Goal: Task Accomplishment & Management: Complete application form

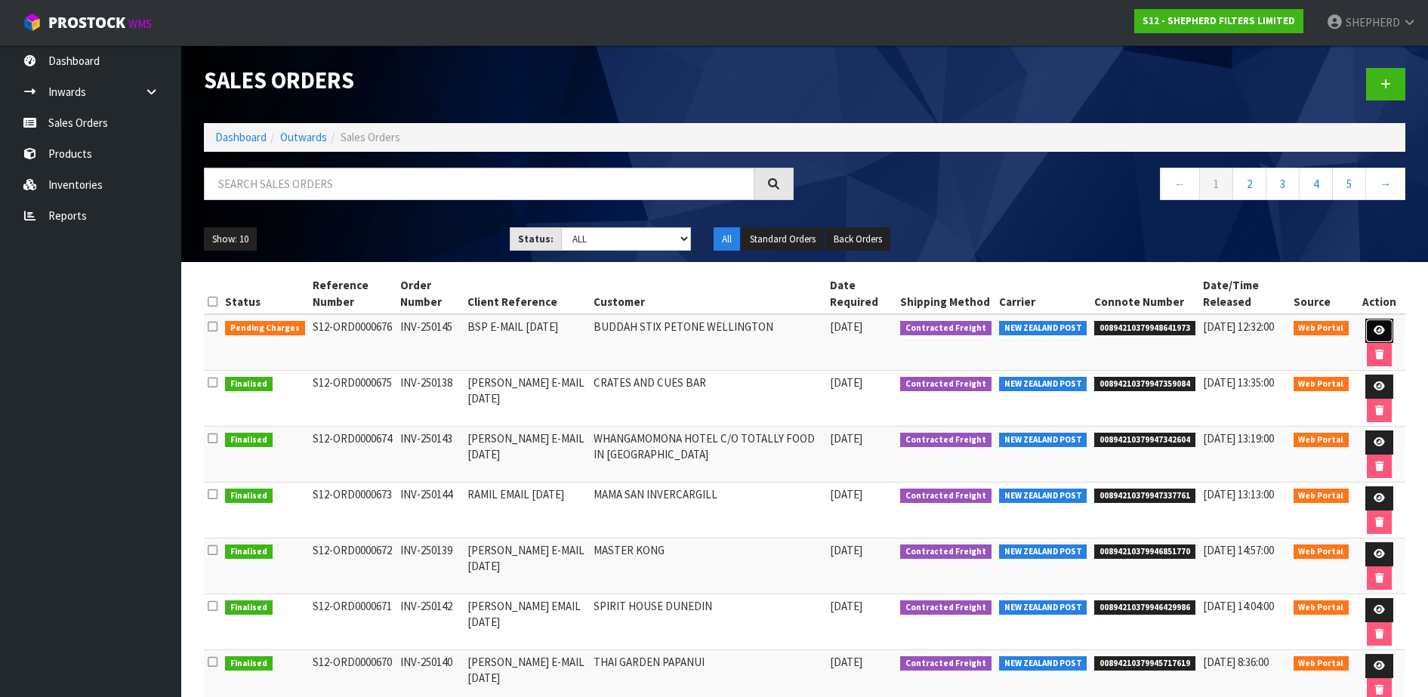
click at [1375, 326] on icon at bounding box center [1379, 331] width 11 height 10
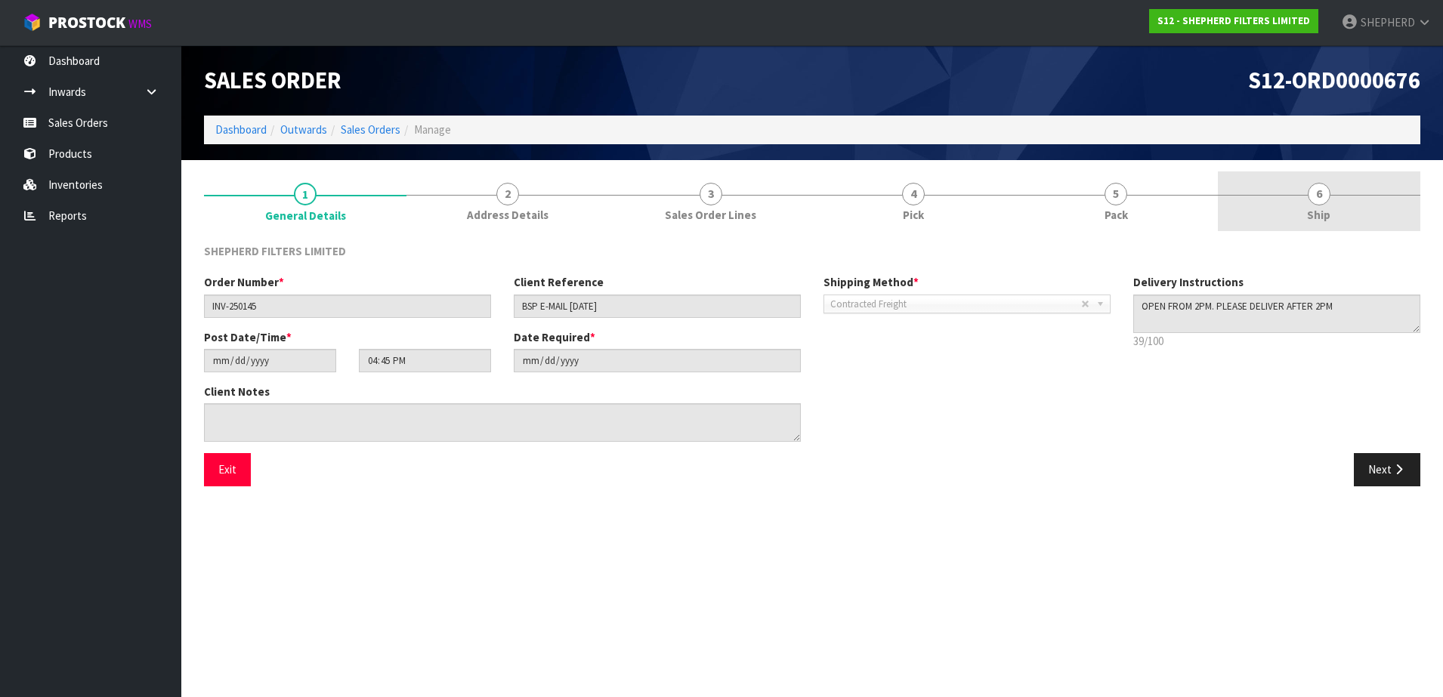
click at [1322, 194] on span "6" at bounding box center [1319, 194] width 23 height 23
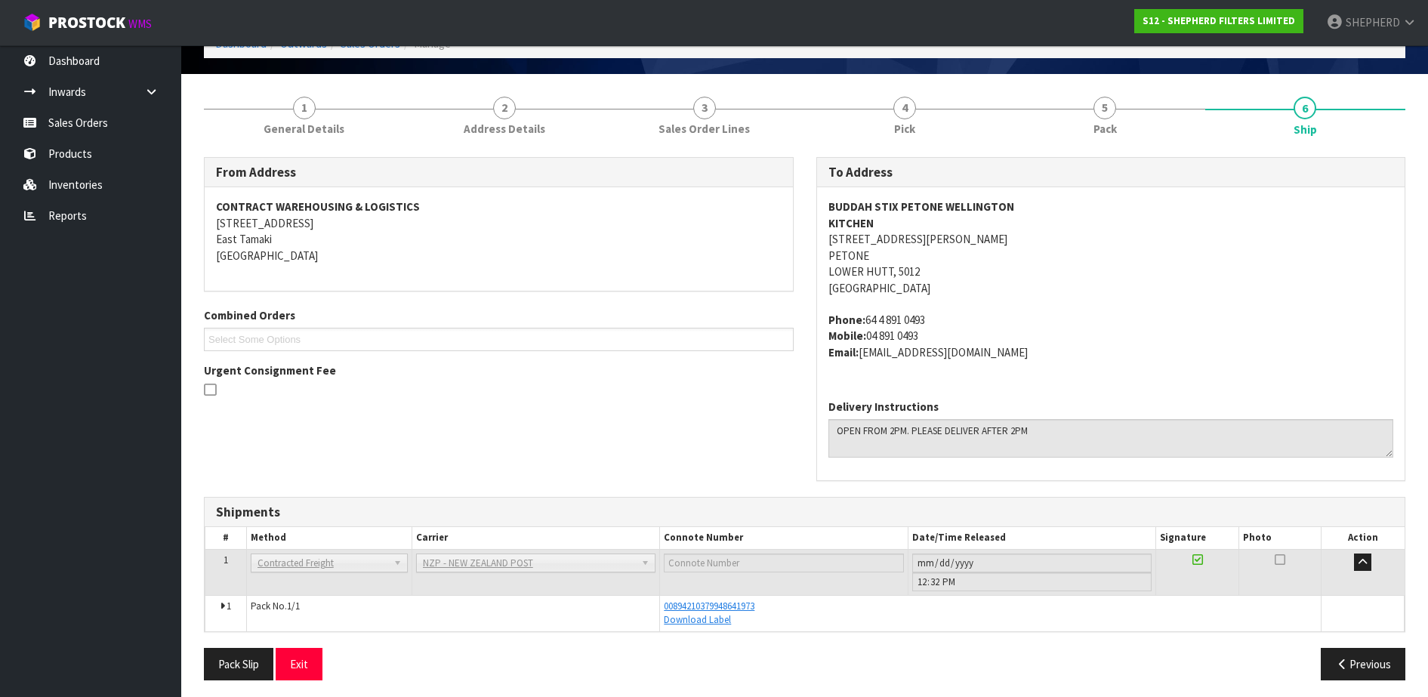
scroll to position [92, 0]
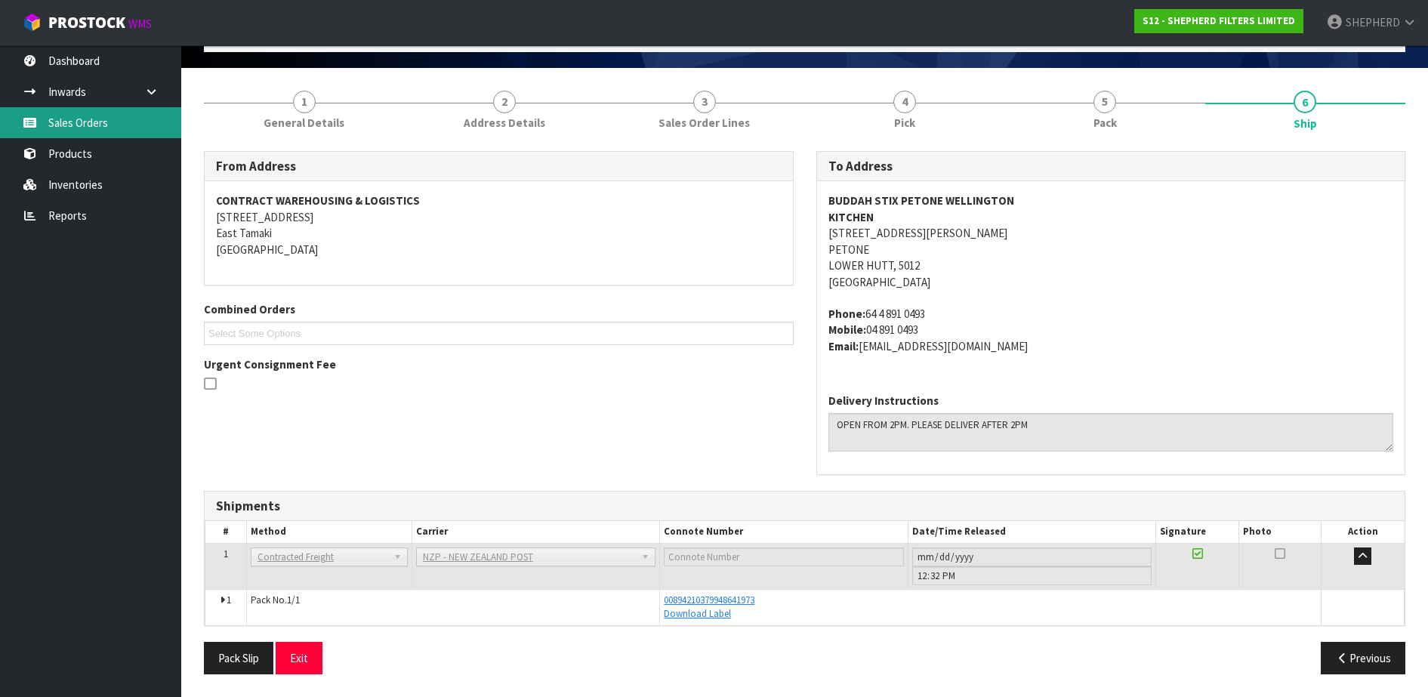
click at [69, 128] on link "Sales Orders" at bounding box center [90, 122] width 181 height 31
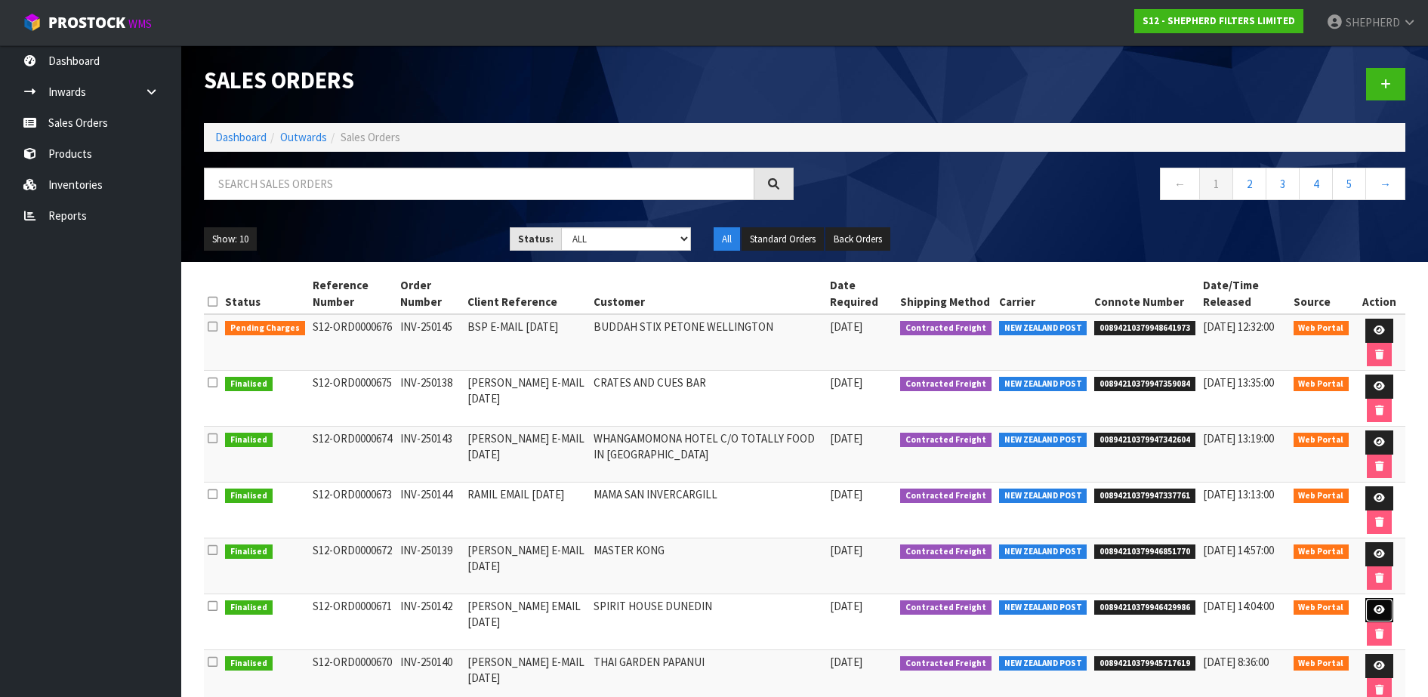
click at [1375, 610] on icon at bounding box center [1379, 610] width 11 height 10
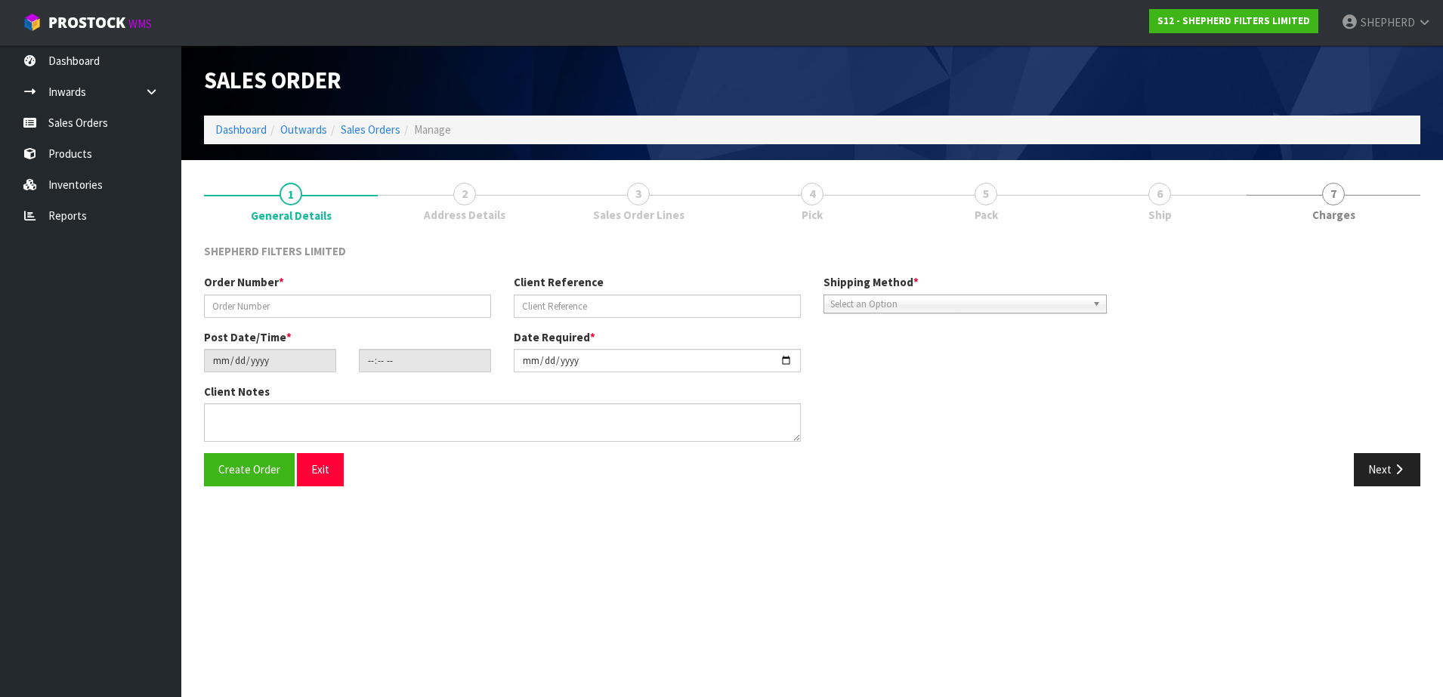
type input "INV-250142"
type input "[PERSON_NAME] EMAIL [DATE]"
type input "[DATE]"
type input "20:48:00.000"
type input "[DATE]"
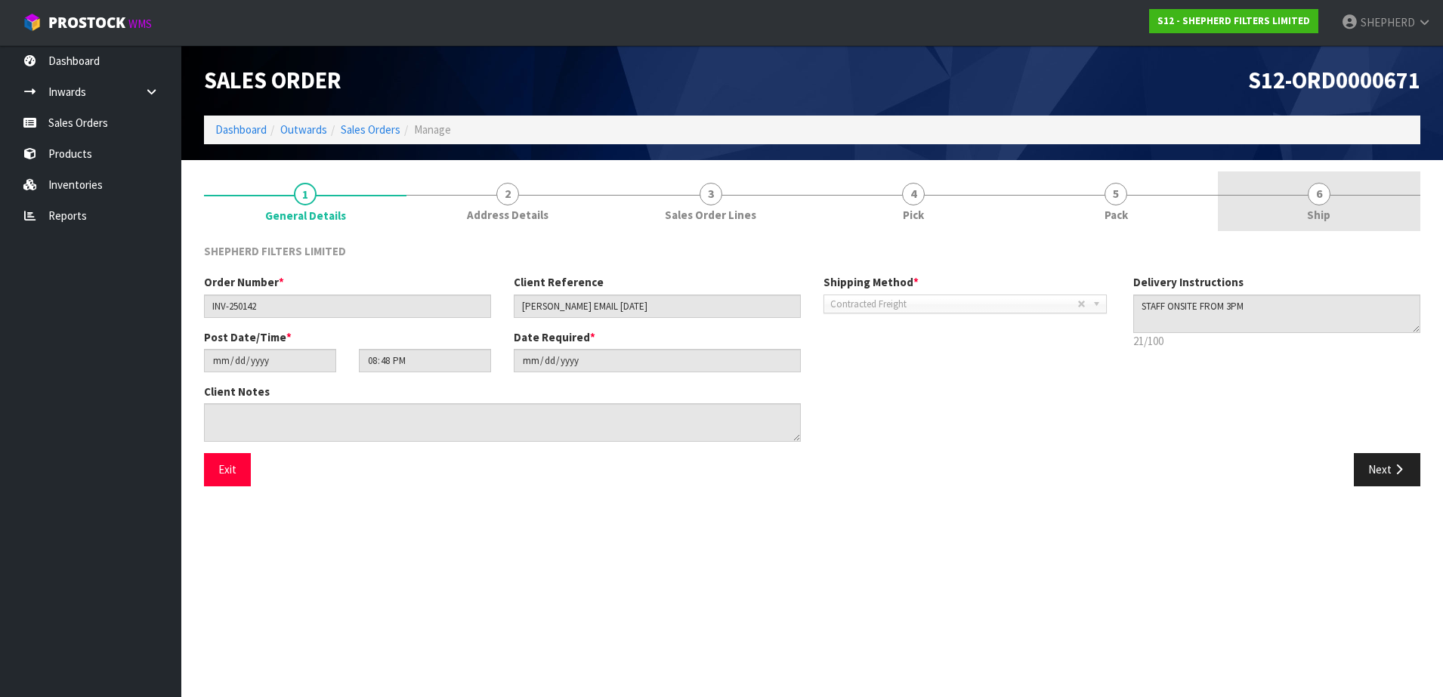
click at [1326, 196] on span "6" at bounding box center [1319, 194] width 23 height 23
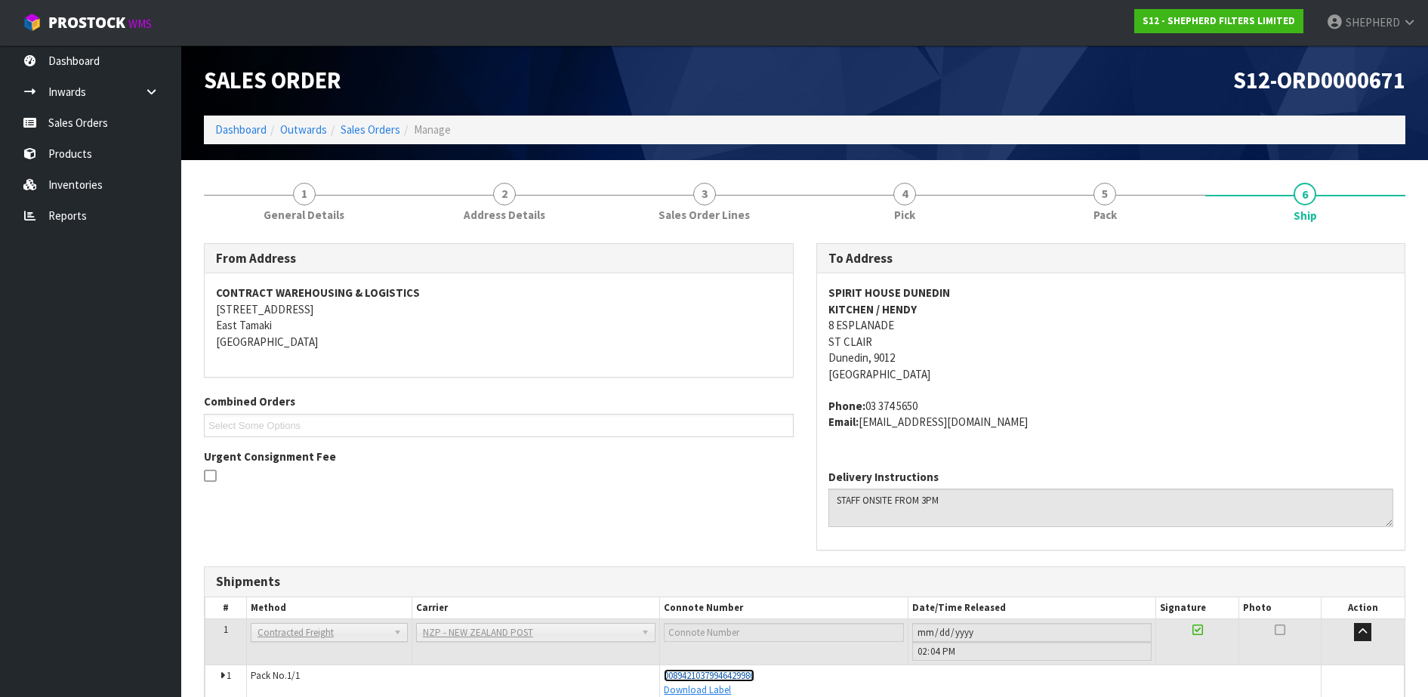
click at [737, 678] on span "00894210379946429986" at bounding box center [709, 675] width 91 height 13
click at [97, 125] on link "Sales Orders" at bounding box center [90, 122] width 181 height 31
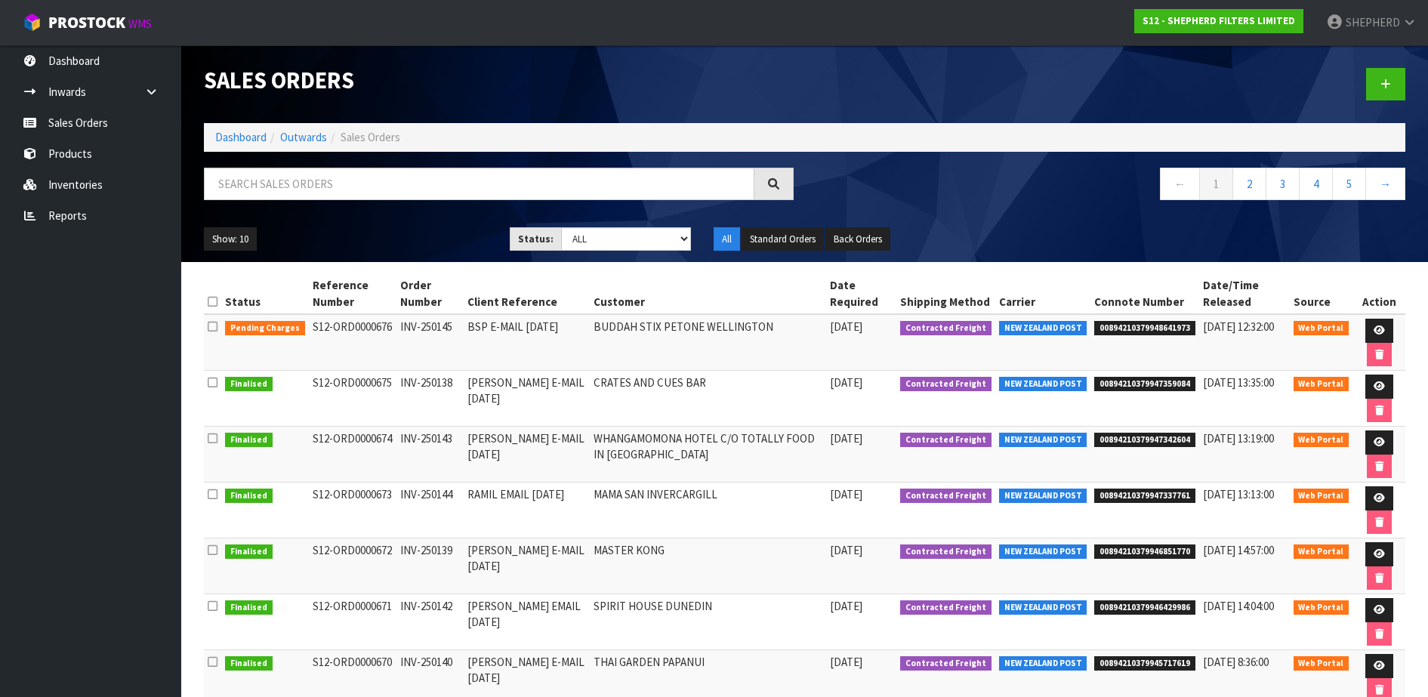
drag, startPoint x: 388, startPoint y: 607, endPoint x: 305, endPoint y: 609, distance: 82.4
click at [309, 609] on td "S12-ORD0000671" at bounding box center [353, 622] width 88 height 56
copy td "S12-ORD0000671"
click at [1375, 610] on icon at bounding box center [1379, 610] width 11 height 10
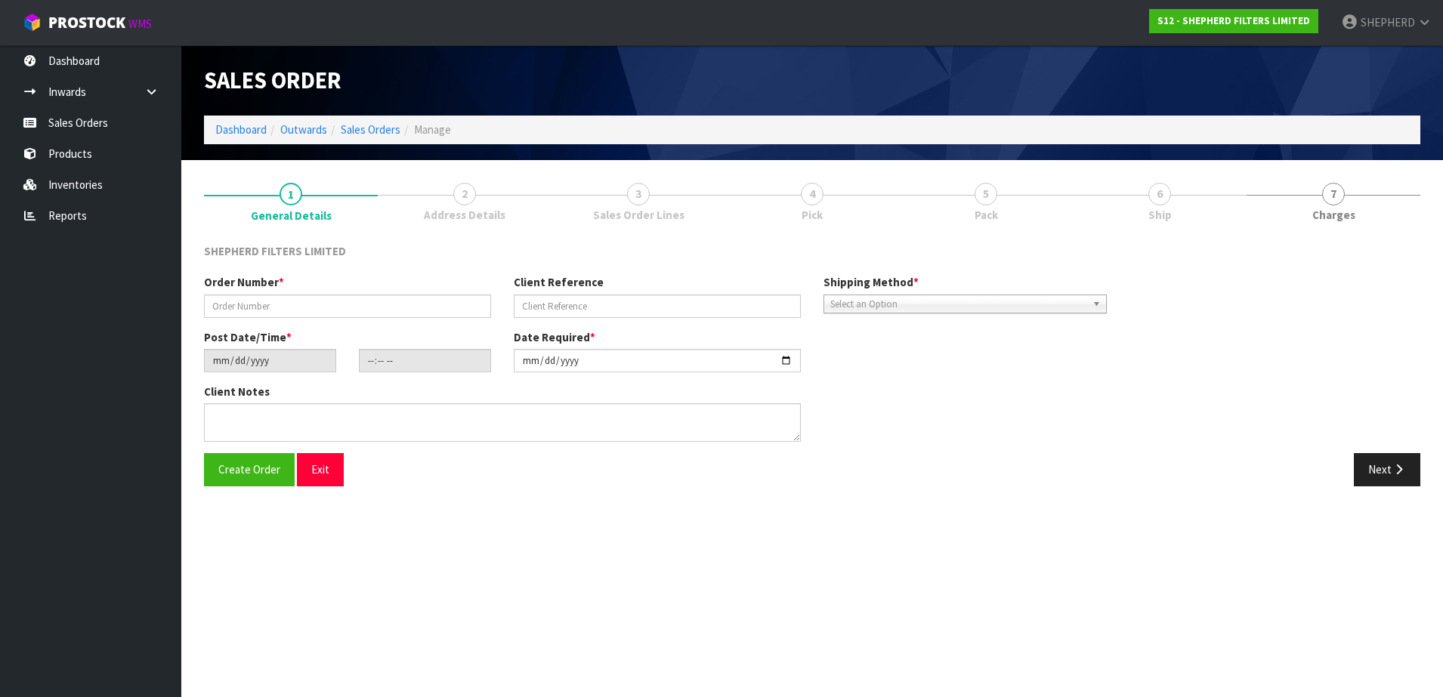
type input "INV-250142"
type input "[PERSON_NAME] EMAIL [DATE]"
type input "[DATE]"
type input "20:48:00.000"
type input "[DATE]"
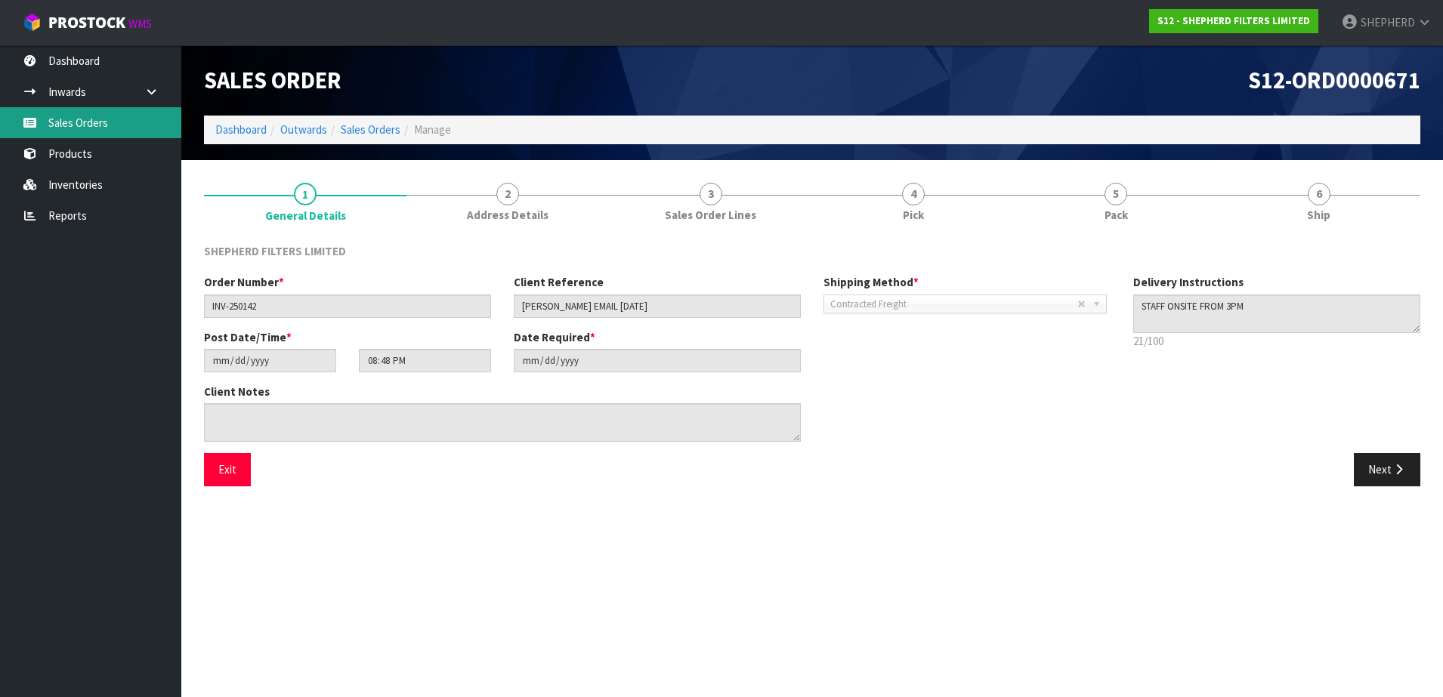
click at [72, 117] on link "Sales Orders" at bounding box center [90, 122] width 181 height 31
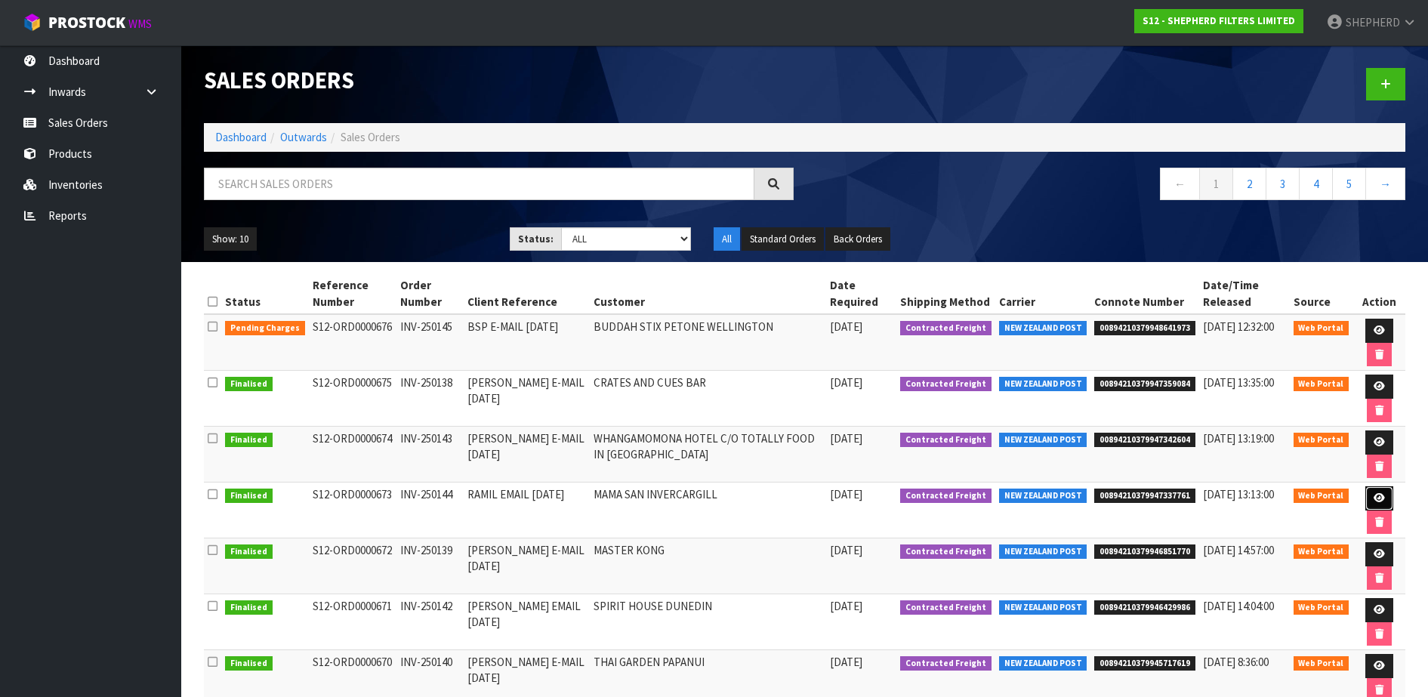
click at [1374, 497] on icon at bounding box center [1379, 498] width 11 height 10
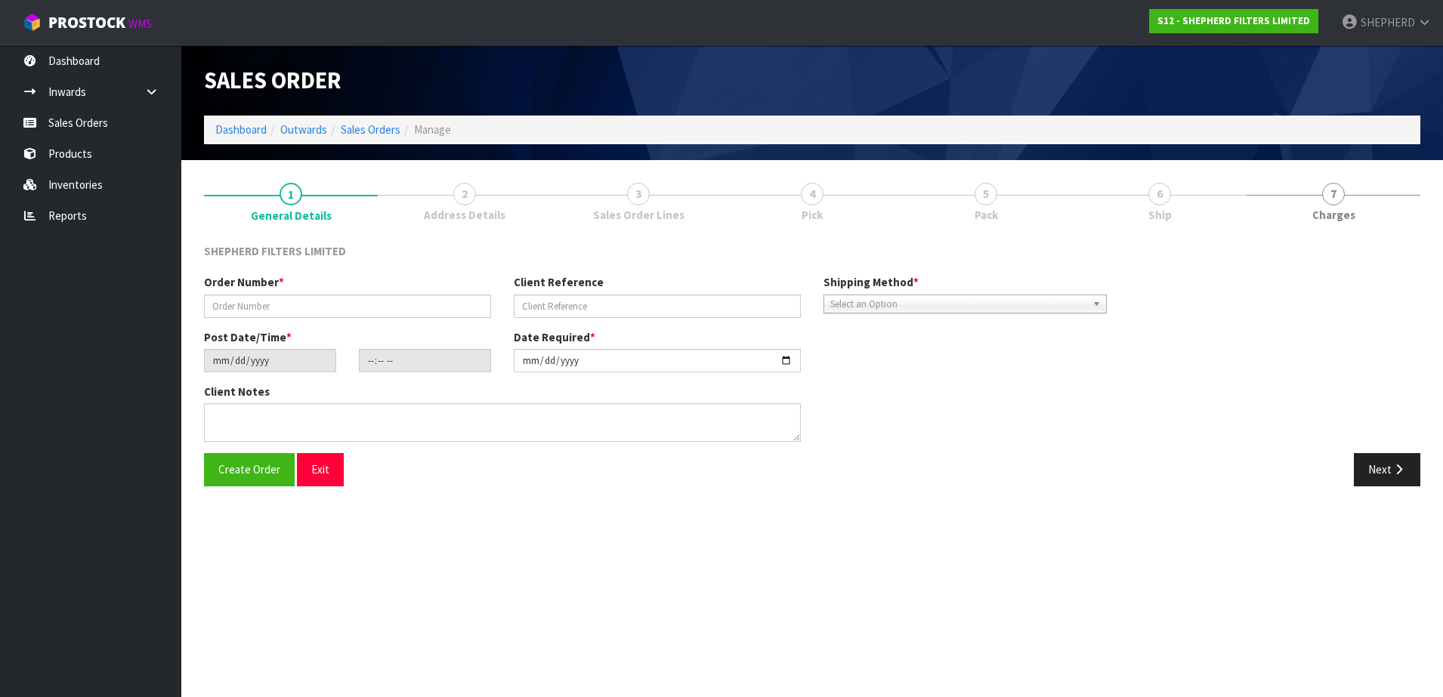
type input "INV-250144"
type input "RAMIL EMAIL [DATE]"
type input "[DATE]"
type input "20:48:00.000"
type input "[DATE]"
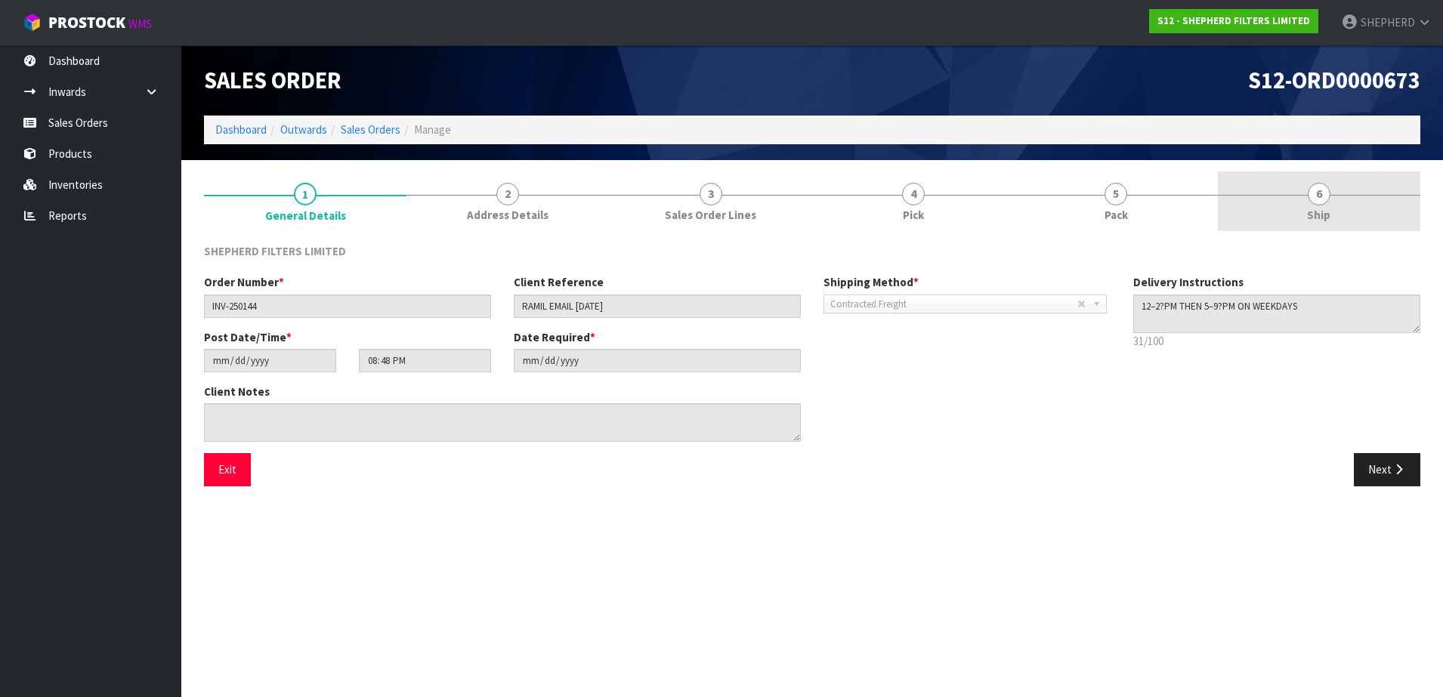
click at [1314, 188] on span "6" at bounding box center [1319, 194] width 23 height 23
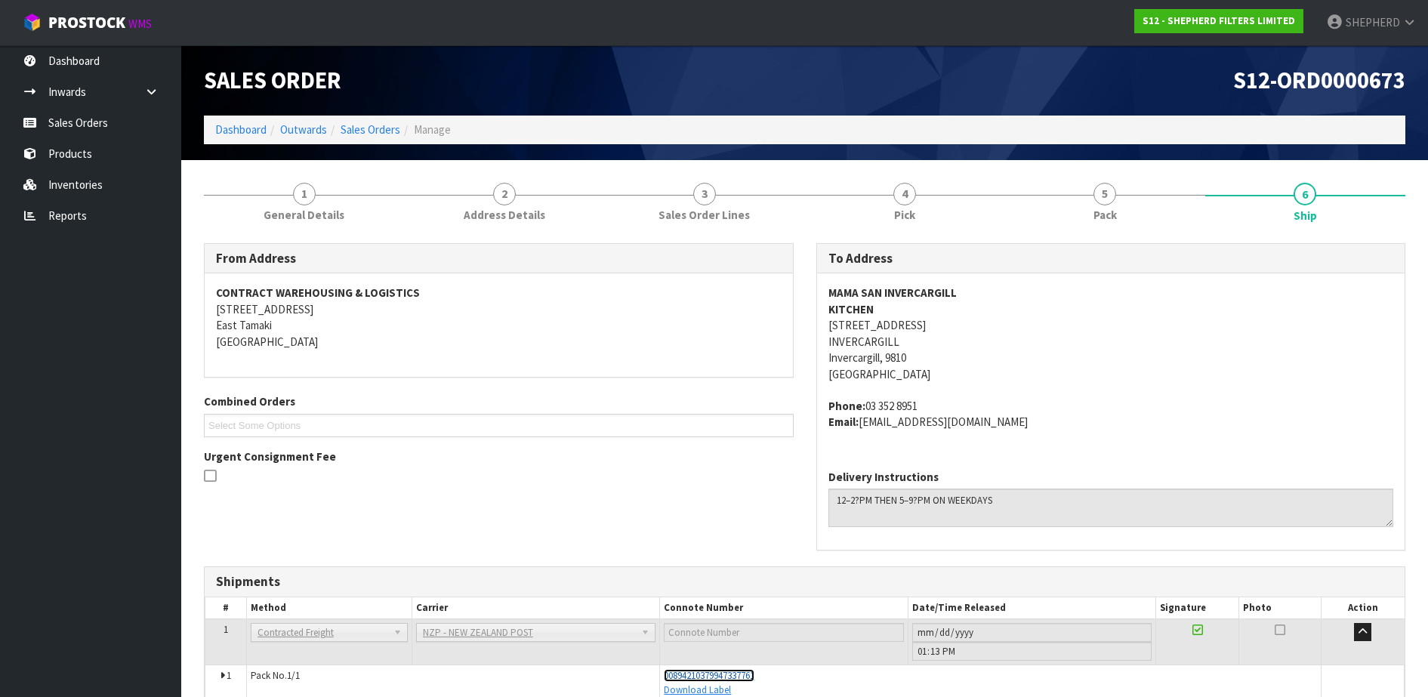
click at [739, 678] on span "00894210379947337761" at bounding box center [709, 675] width 91 height 13
click at [89, 116] on link "Sales Orders" at bounding box center [90, 122] width 181 height 31
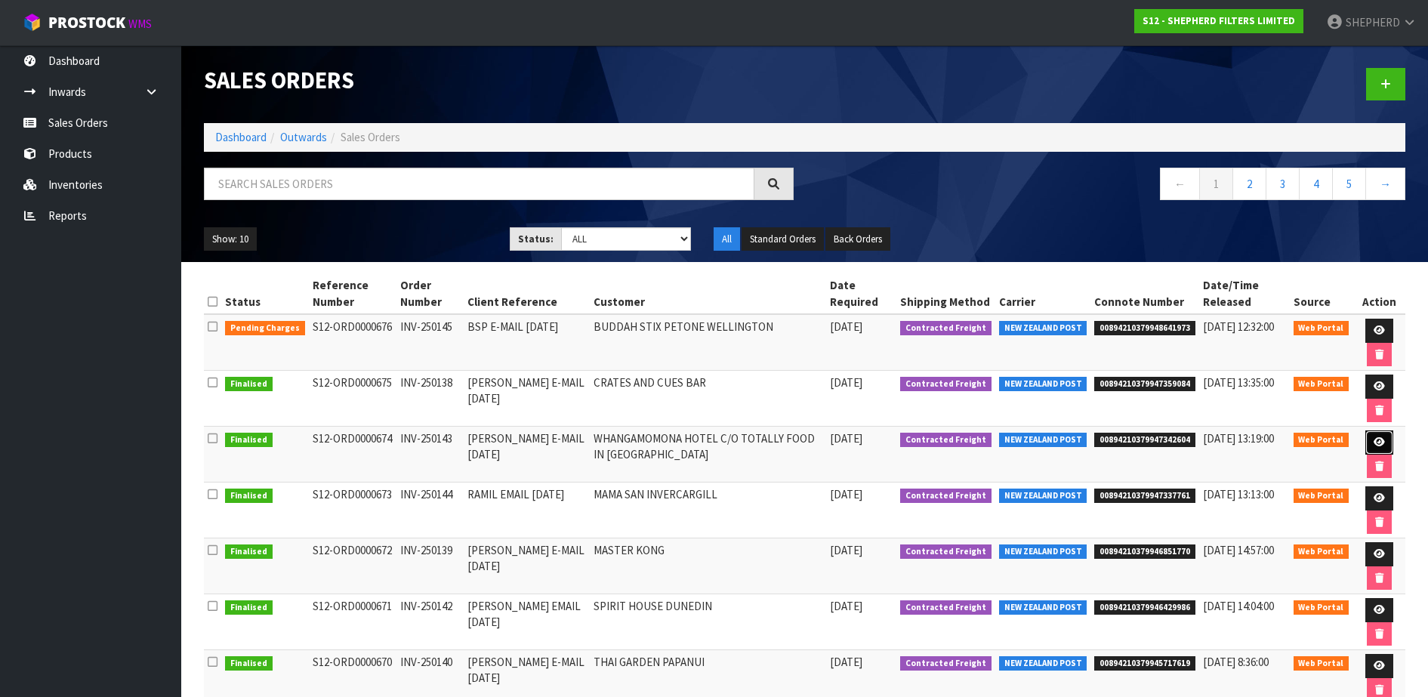
click at [1374, 441] on icon at bounding box center [1379, 442] width 11 height 10
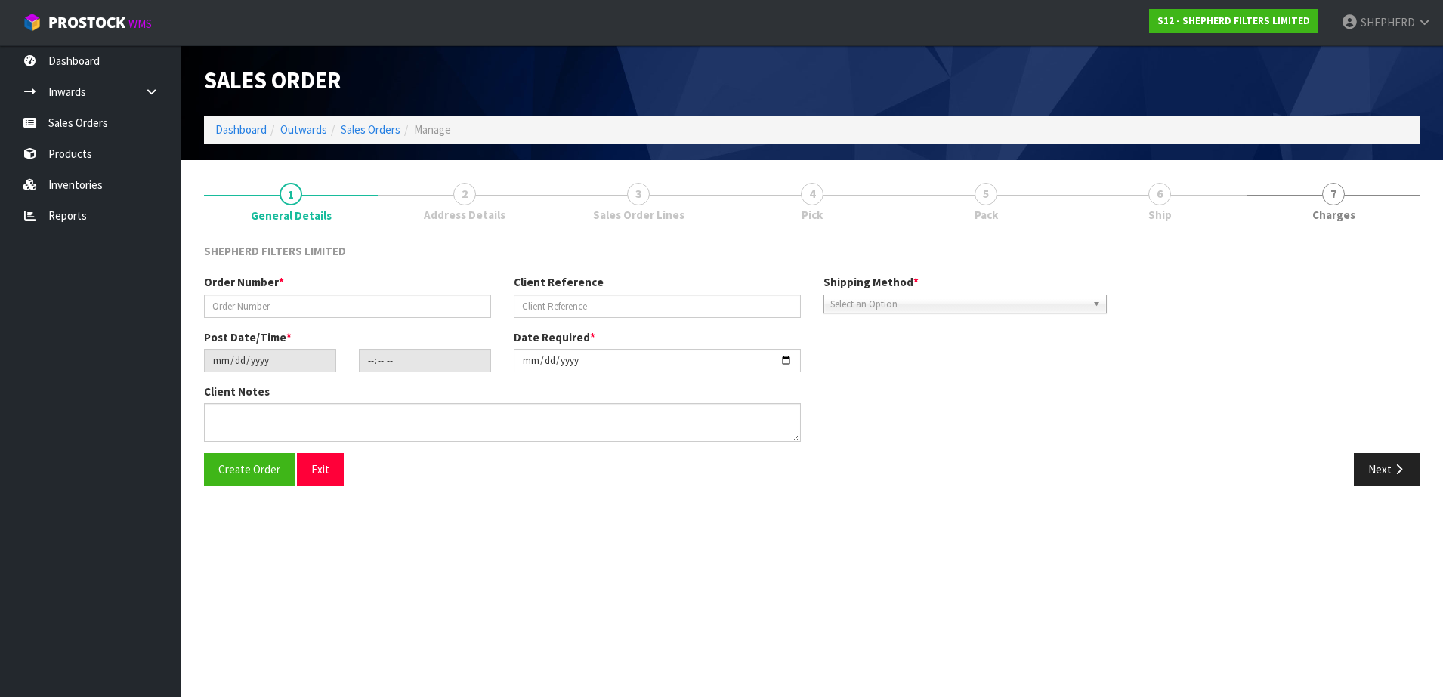
type input "INV-250143"
type input "[PERSON_NAME] E-MAIL [DATE]"
type input "[DATE]"
type input "17:13:00.000"
type input "[DATE]"
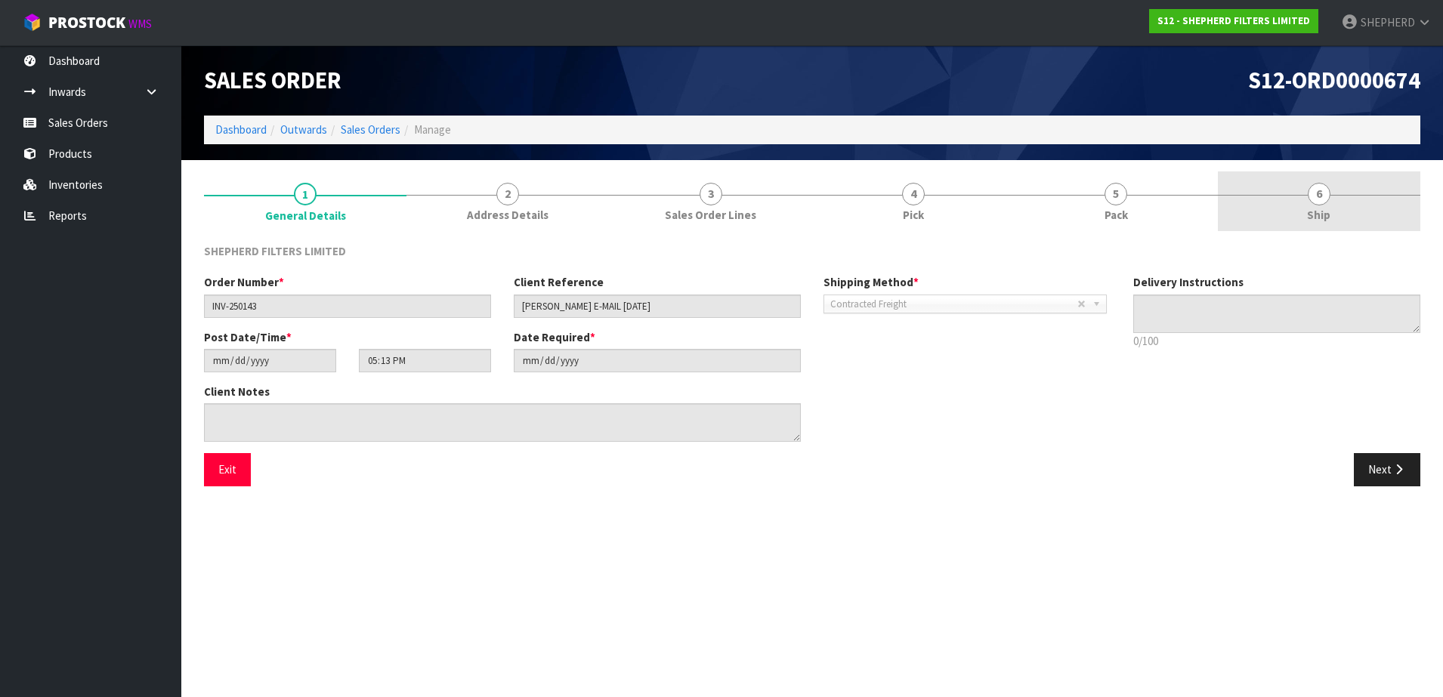
click at [1320, 197] on span "6" at bounding box center [1319, 194] width 23 height 23
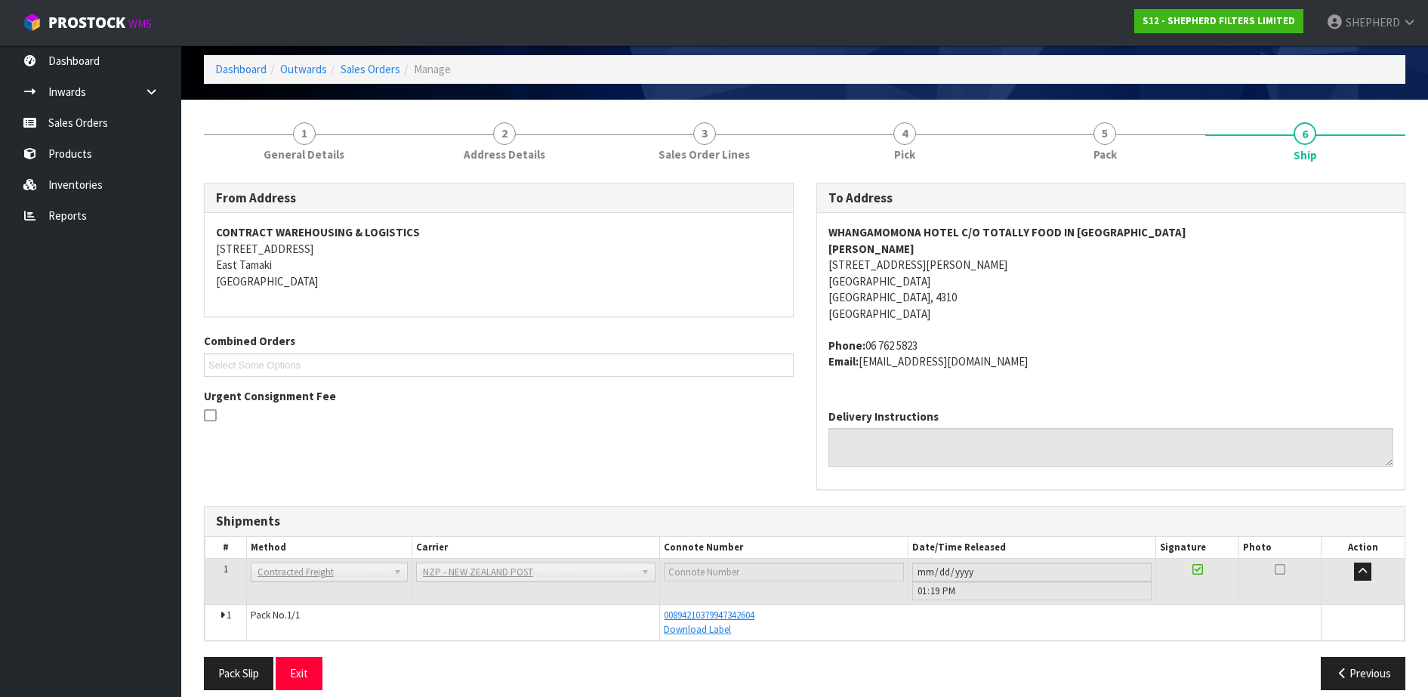
scroll to position [76, 0]
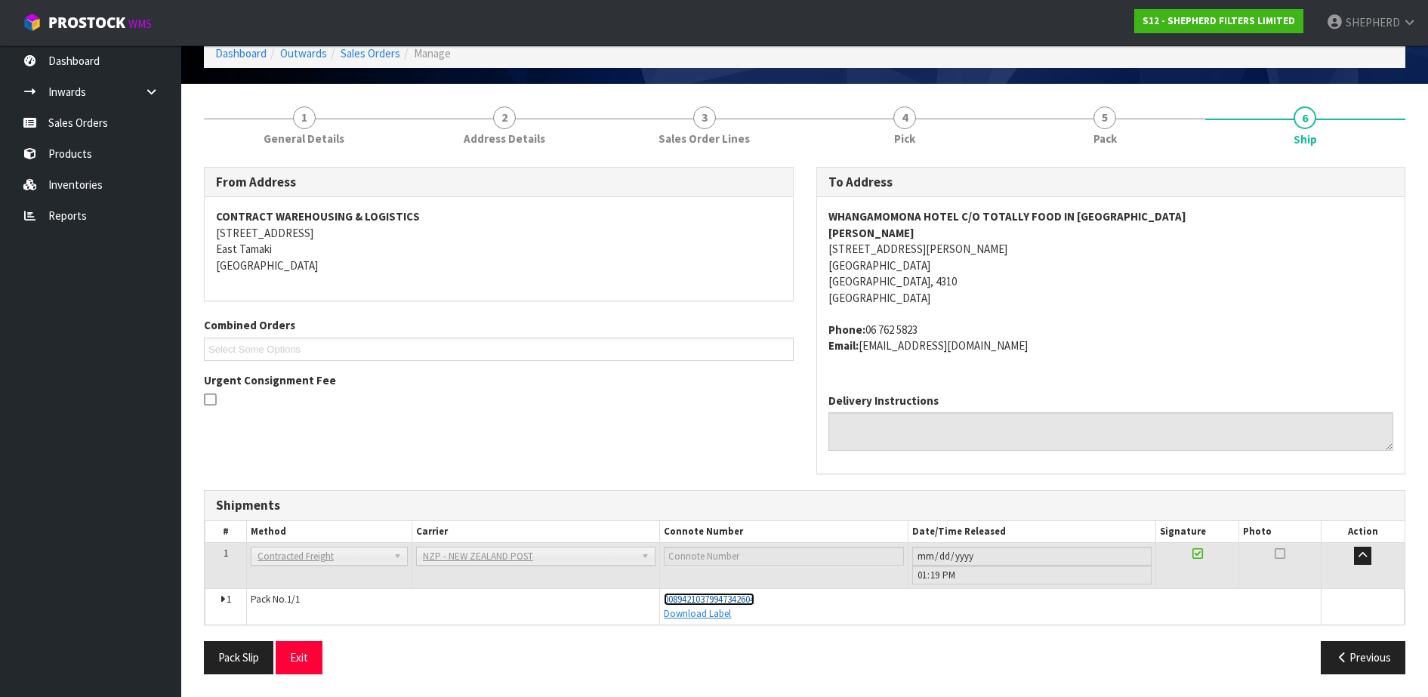
click at [746, 597] on span "00894210379947342604" at bounding box center [709, 599] width 91 height 13
